Goal: Task Accomplishment & Management: Manage account settings

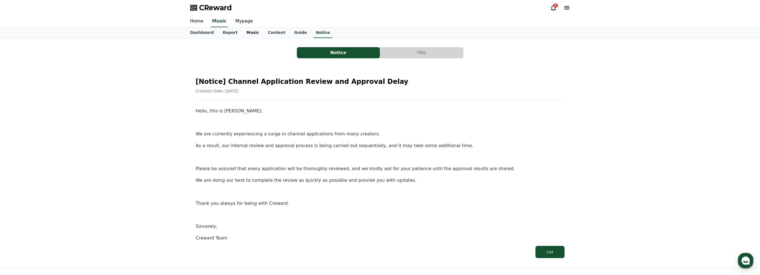
click at [249, 33] on link "Music" at bounding box center [252, 32] width 21 height 11
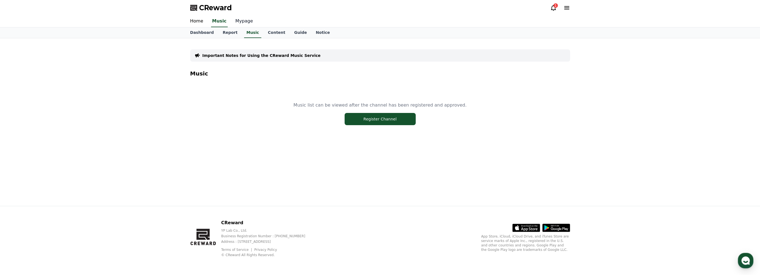
click at [243, 20] on link "Mypage" at bounding box center [244, 22] width 26 height 12
select select "**********"
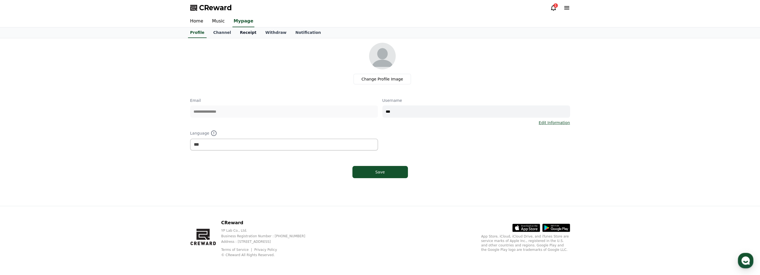
click at [241, 32] on link "Receipt" at bounding box center [248, 32] width 26 height 11
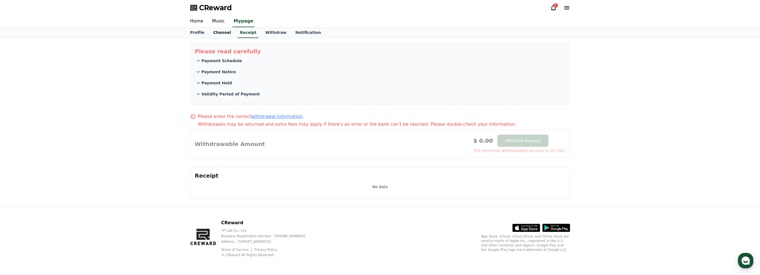
click at [225, 32] on link "Channel" at bounding box center [222, 32] width 27 height 11
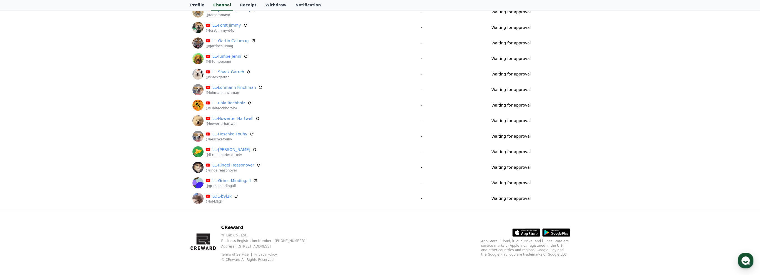
scroll to position [181, 0]
